Goal: Information Seeking & Learning: Learn about a topic

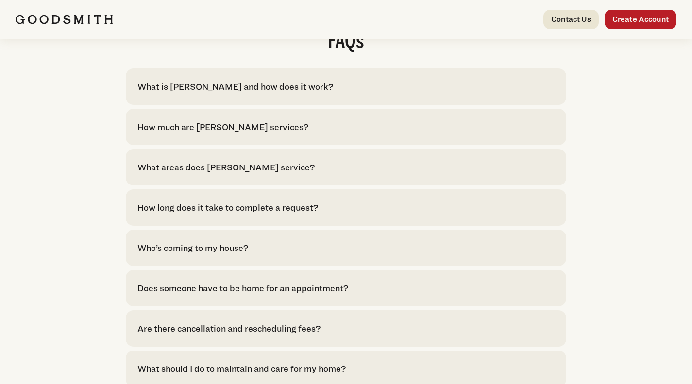
scroll to position [1990, 0]
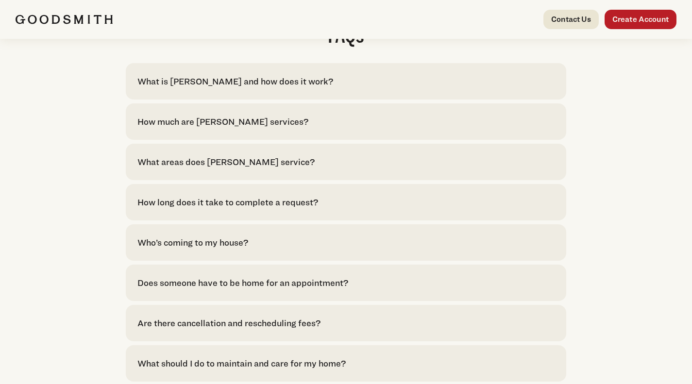
click at [303, 128] on div "How much are Goodsmith services?" at bounding box center [345, 121] width 417 height 13
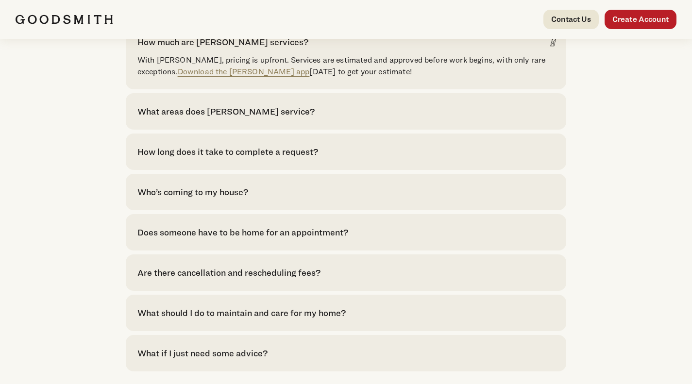
scroll to position [2111, 0]
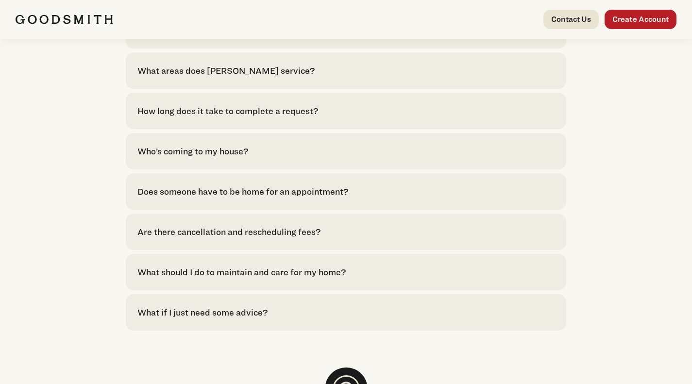
click at [246, 145] on div "Who’s coming to my house? 80% of requests spanning dozens of repairs are comple…" at bounding box center [346, 151] width 441 height 36
click at [254, 158] on div "Who’s coming to my house?" at bounding box center [345, 151] width 417 height 13
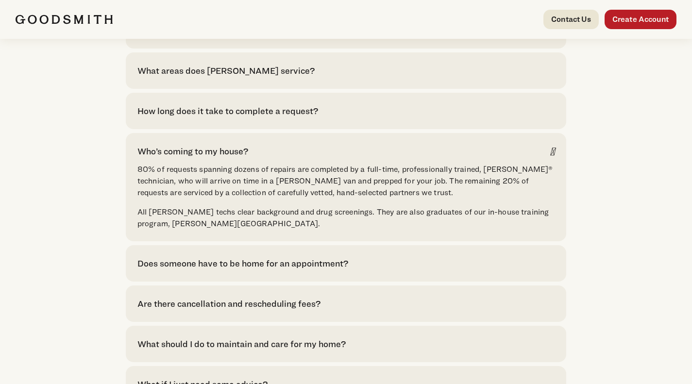
click at [263, 154] on div "Who’s coming to my house?" at bounding box center [345, 151] width 417 height 13
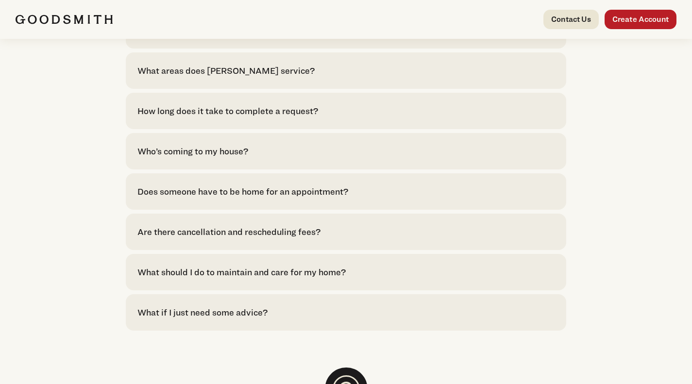
click at [327, 198] on div "Does someone have to be home for an appointment?" at bounding box center [242, 191] width 211 height 13
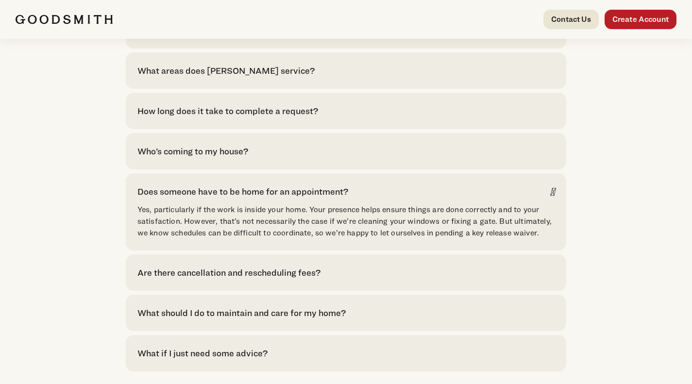
click at [338, 195] on div "Does someone have to be home for an appointment?" at bounding box center [242, 191] width 211 height 13
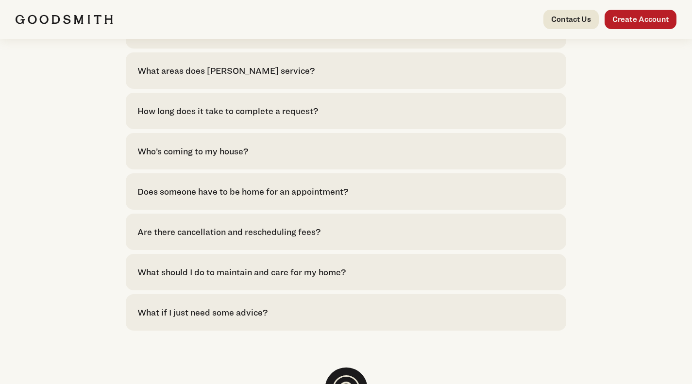
click at [310, 236] on div "Are there cancellation and rescheduling fees?" at bounding box center [228, 231] width 183 height 13
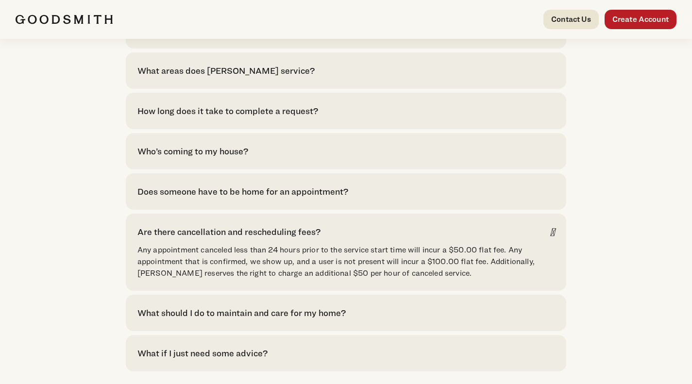
click at [310, 236] on div "Are there cancellation and rescheduling fees?" at bounding box center [228, 231] width 183 height 13
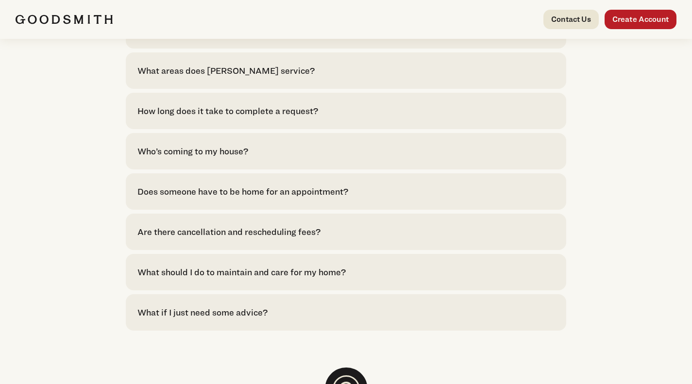
click at [319, 279] on div "What should I do to maintain and care for my home?" at bounding box center [241, 272] width 208 height 13
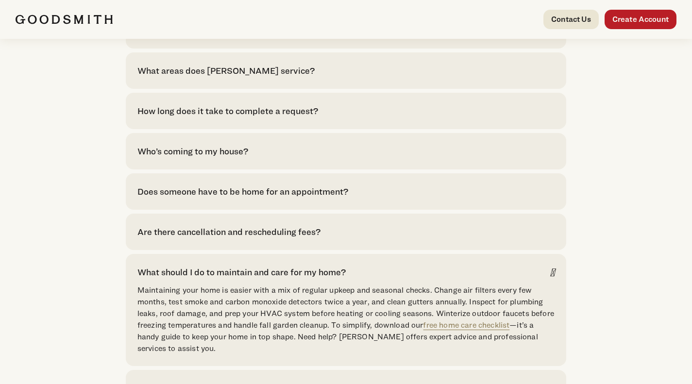
click at [335, 279] on div "What should I do to maintain and care for my home?" at bounding box center [241, 272] width 208 height 13
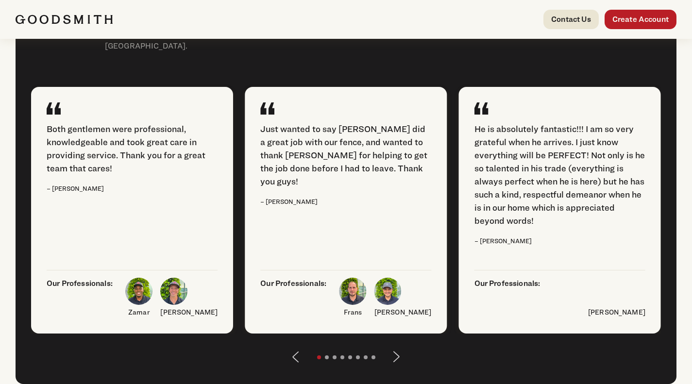
scroll to position [1281, 0]
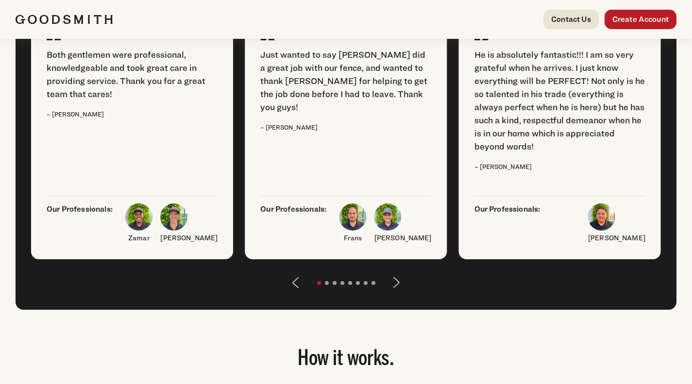
click at [398, 290] on button "Next" at bounding box center [396, 282] width 23 height 23
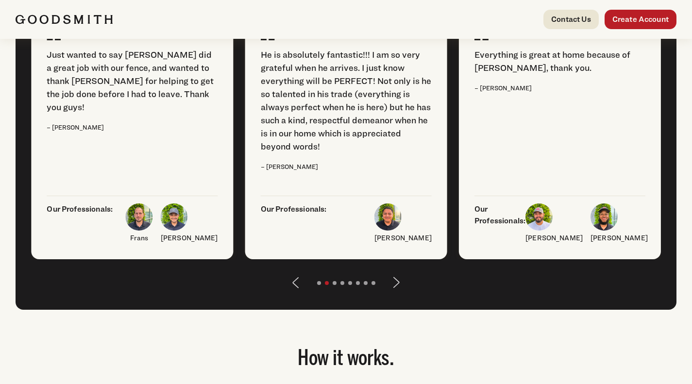
click at [398, 290] on button "Next" at bounding box center [396, 282] width 23 height 23
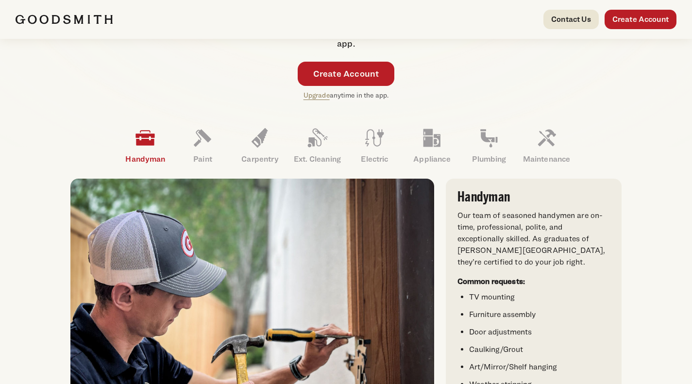
scroll to position [0, 0]
